Goal: Navigation & Orientation: Find specific page/section

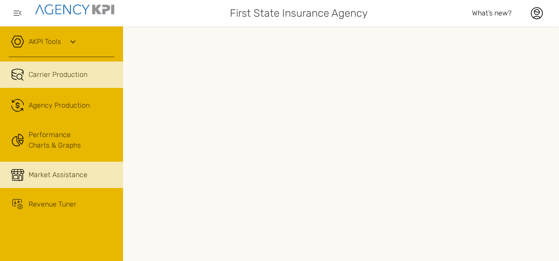
click at [51, 176] on span "Market Assistance" at bounding box center [58, 175] width 59 height 11
